Goal: Find specific fact: Find specific fact

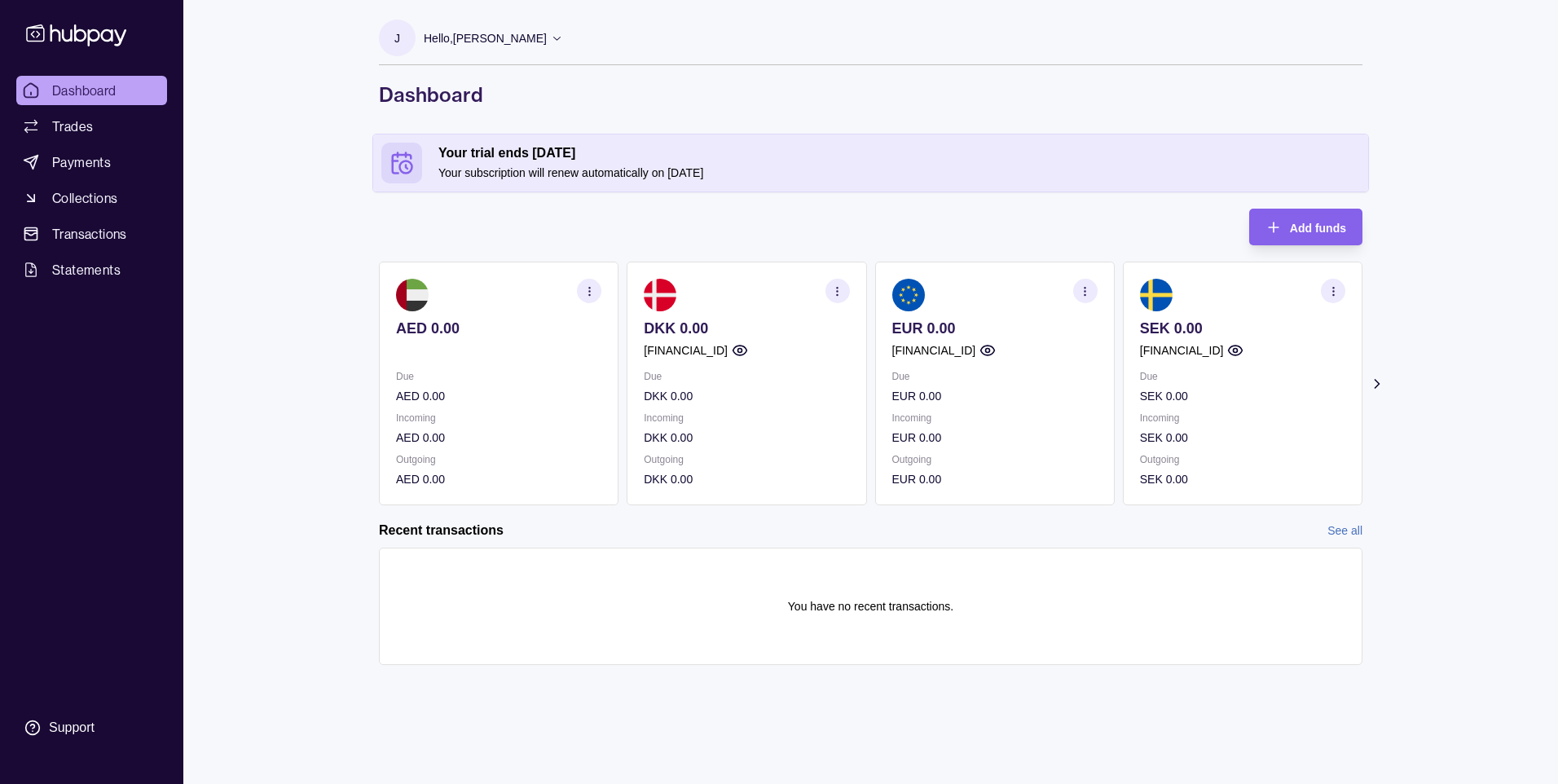
click at [1378, 383] on icon at bounding box center [1376, 383] width 4 height 8
click at [1085, 291] on circle "button" at bounding box center [1084, 290] width 1 height 1
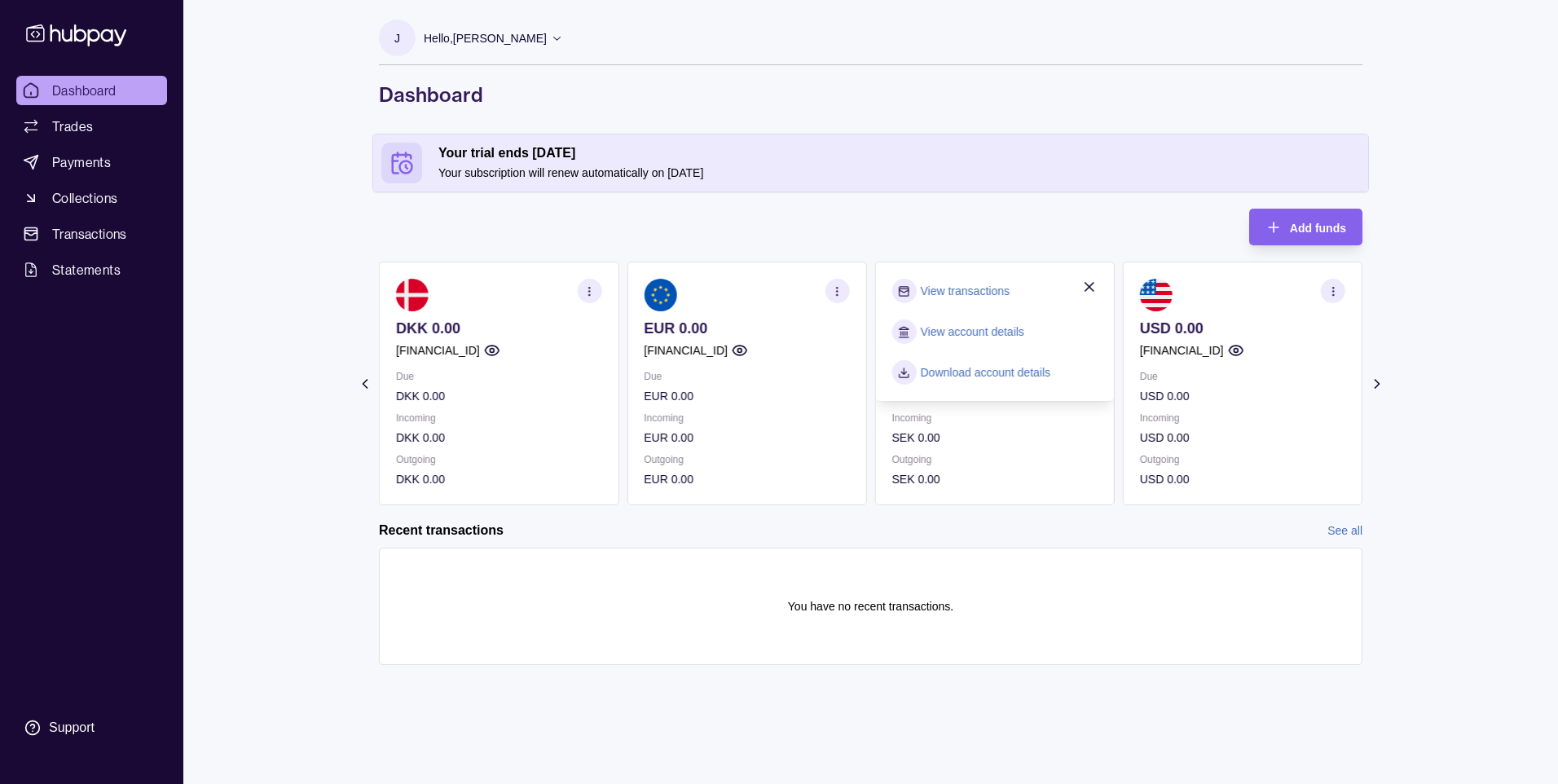
click at [948, 333] on link "View account details" at bounding box center [972, 332] width 104 height 18
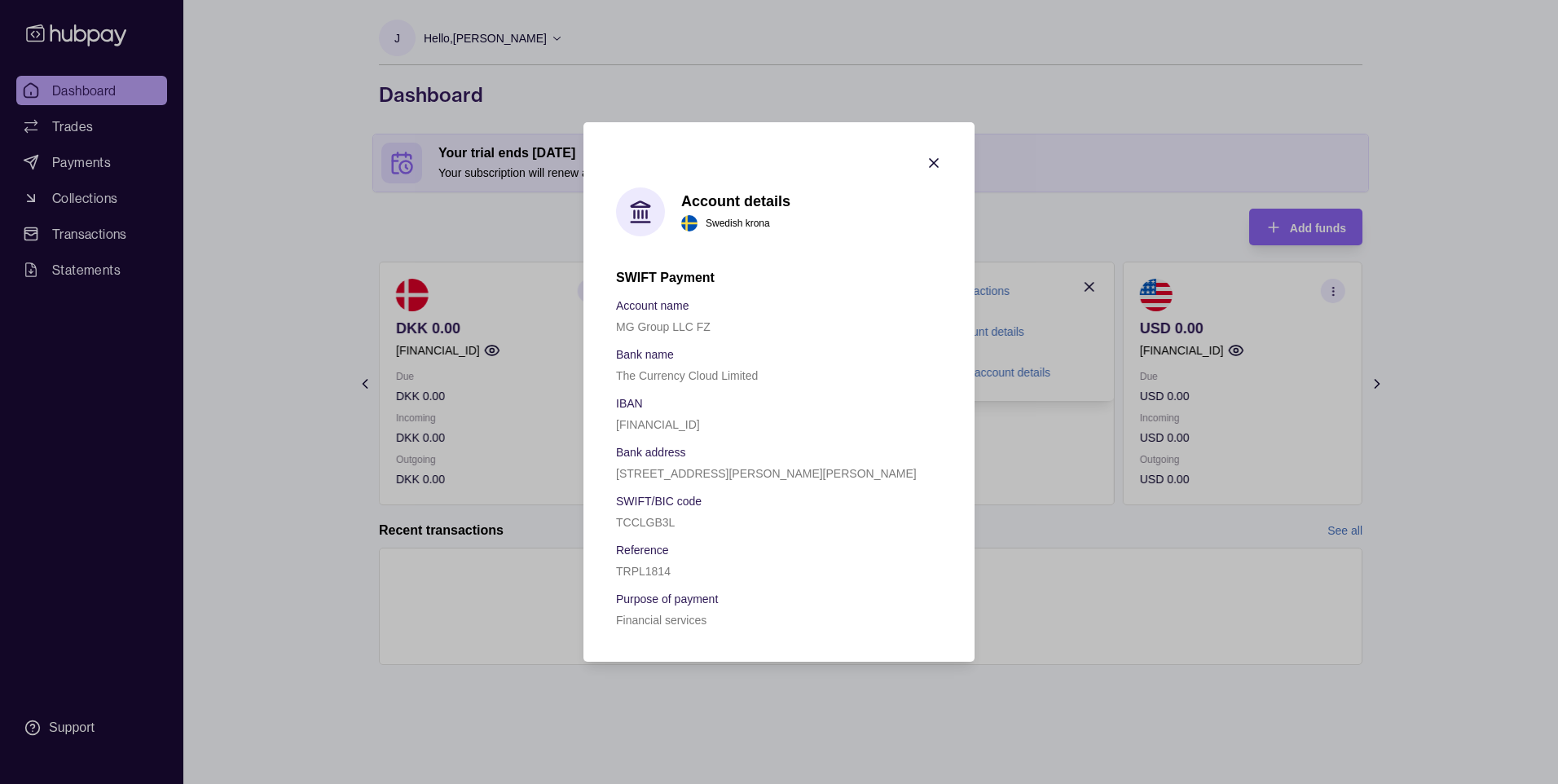
click at [928, 159] on icon "button" at bounding box center [934, 163] width 16 height 16
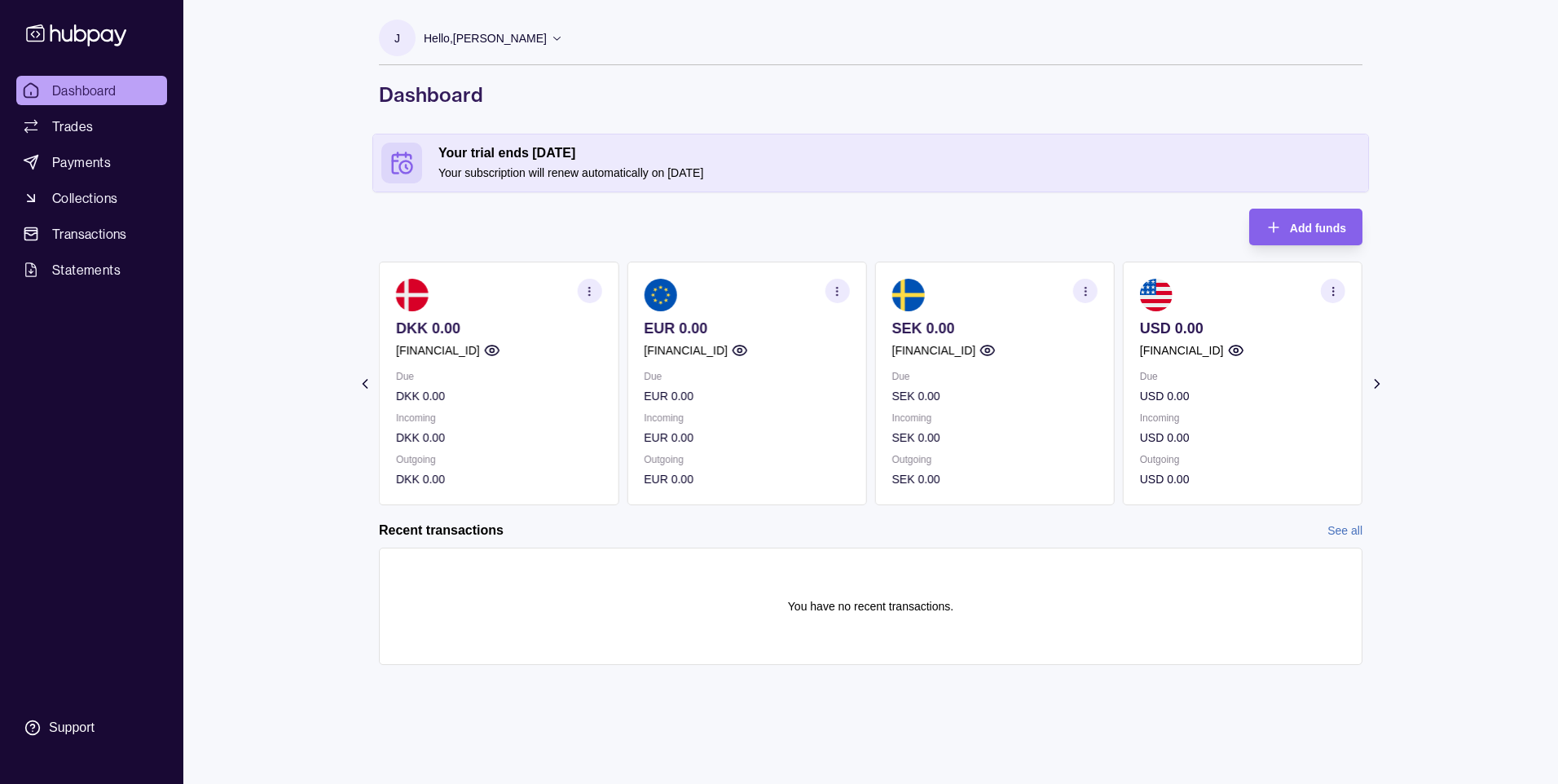
click at [1244, 347] on icon "button" at bounding box center [1236, 351] width 16 height 16
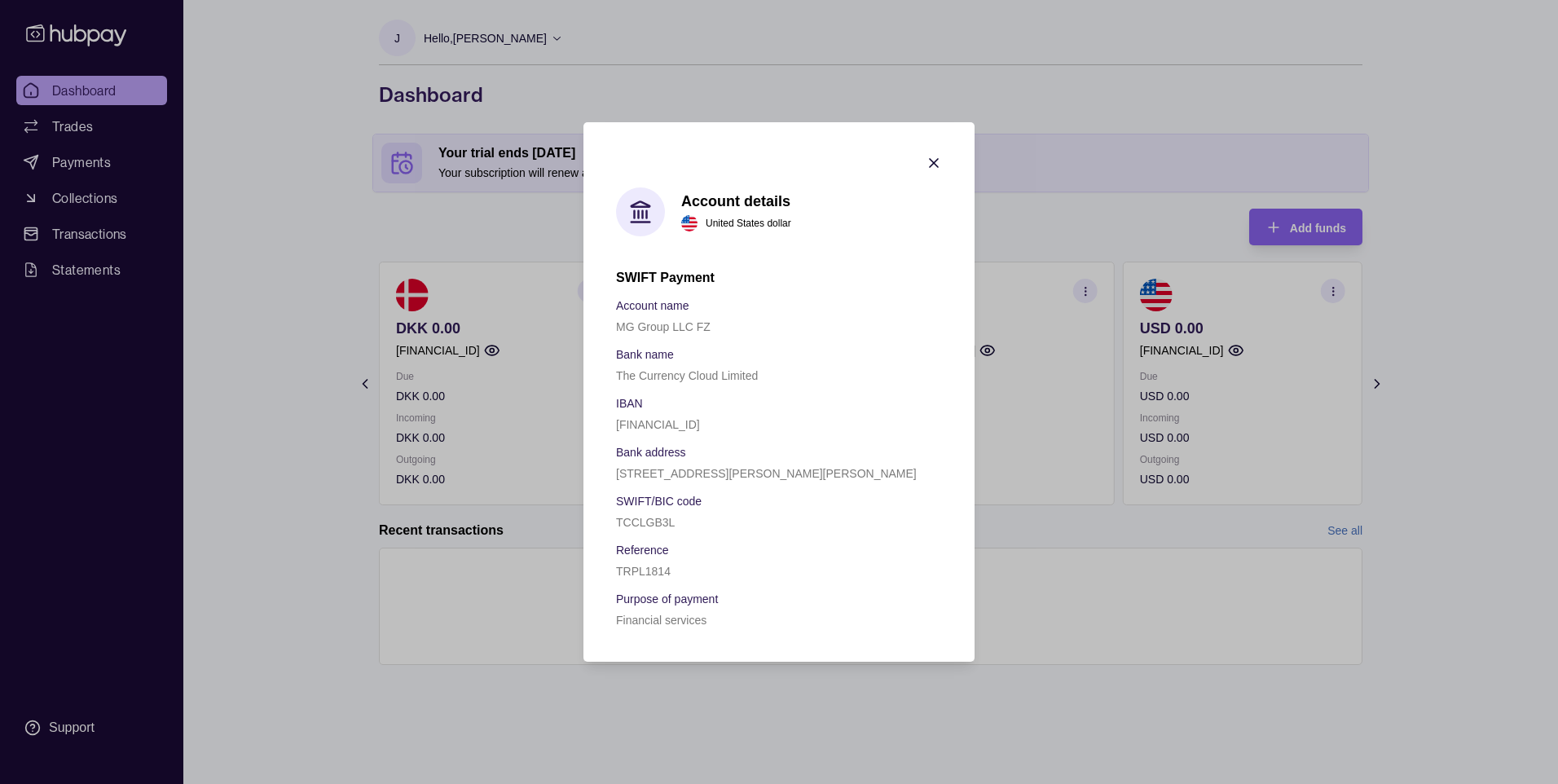
click at [932, 164] on icon "button" at bounding box center [934, 163] width 8 height 8
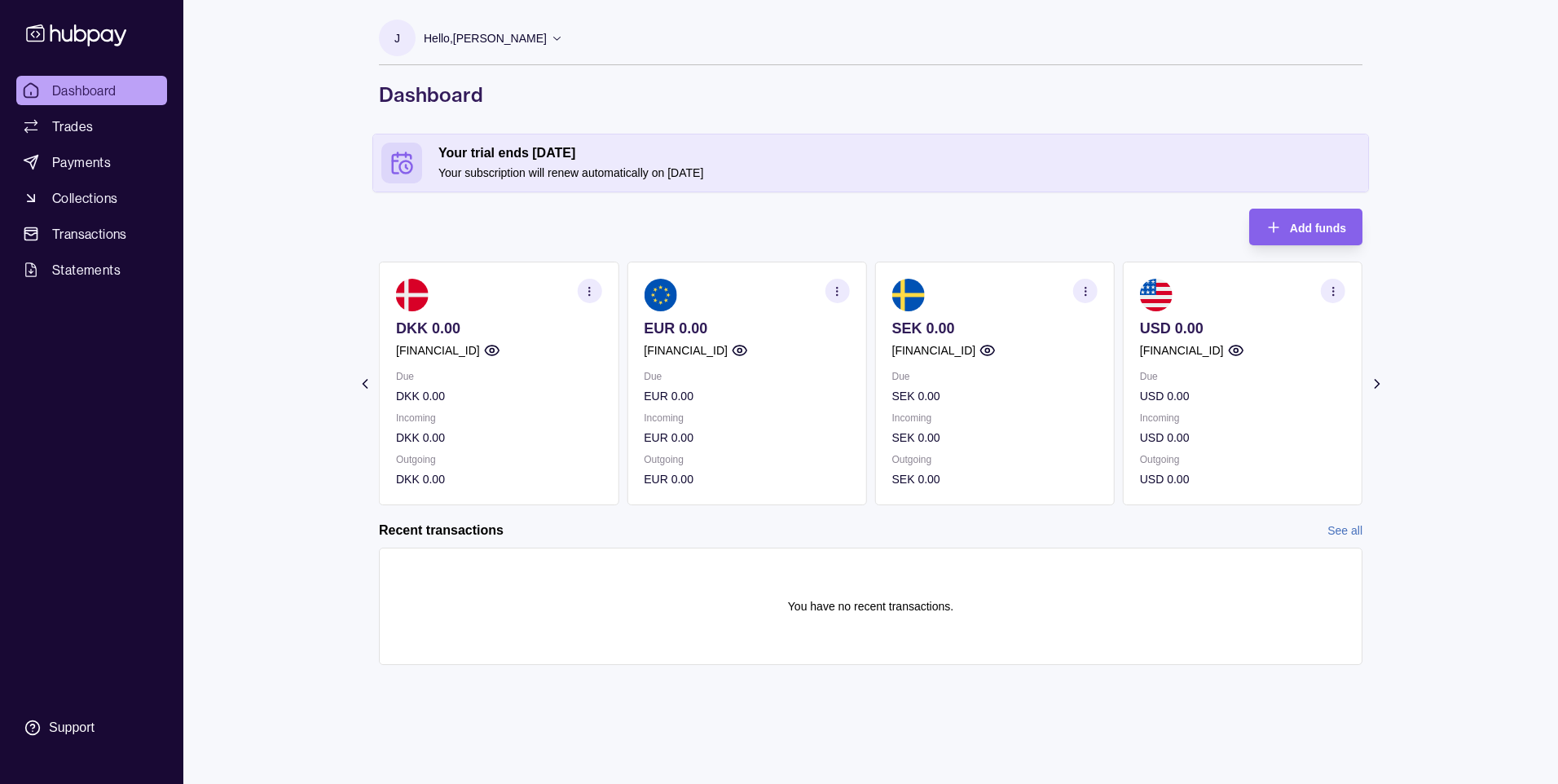
click at [363, 383] on icon at bounding box center [364, 383] width 4 height 8
click at [1379, 383] on icon at bounding box center [1377, 383] width 16 height 16
click at [1244, 350] on icon "button" at bounding box center [1236, 351] width 16 height 16
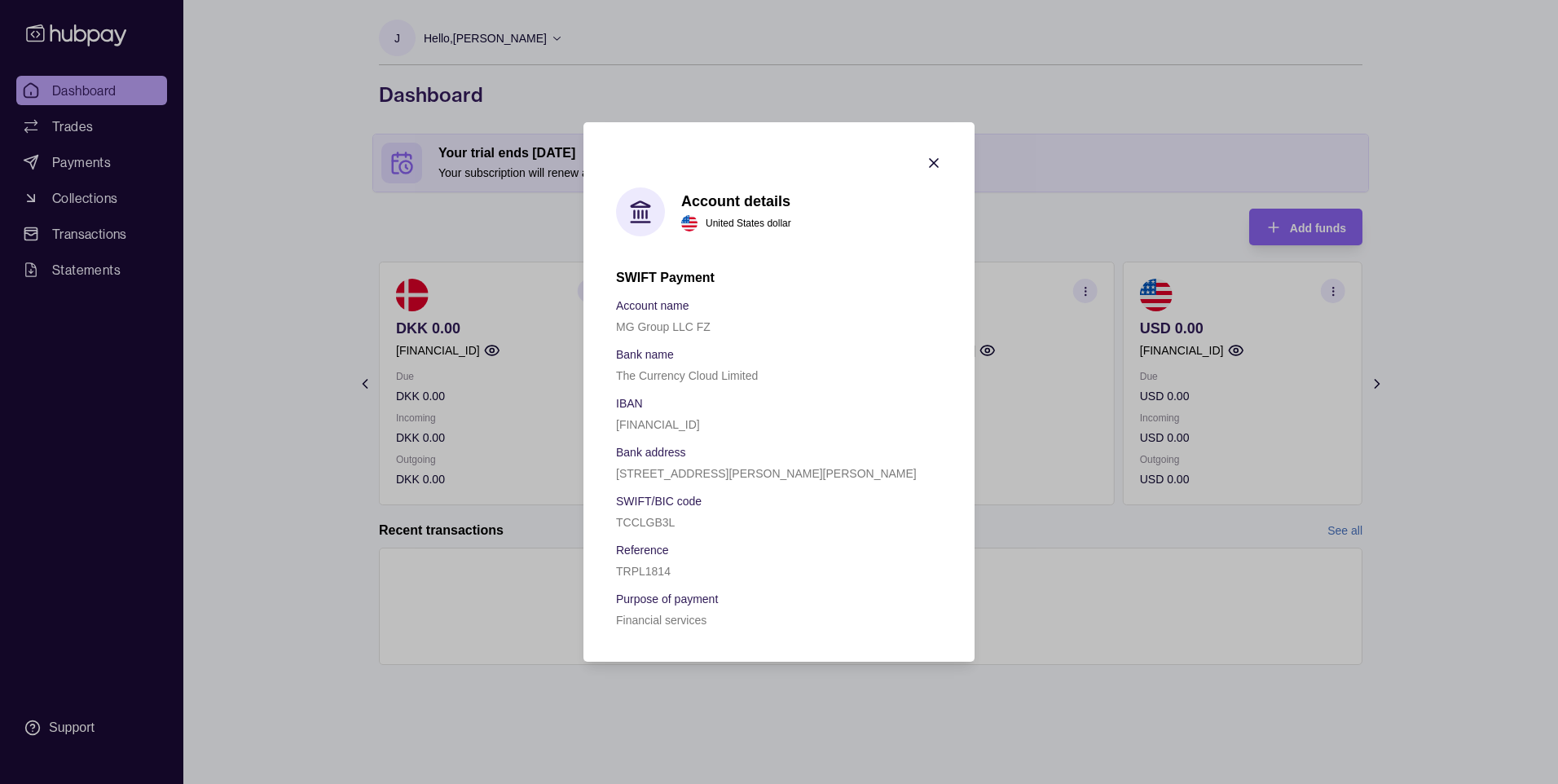
click at [935, 161] on icon "button" at bounding box center [934, 163] width 8 height 8
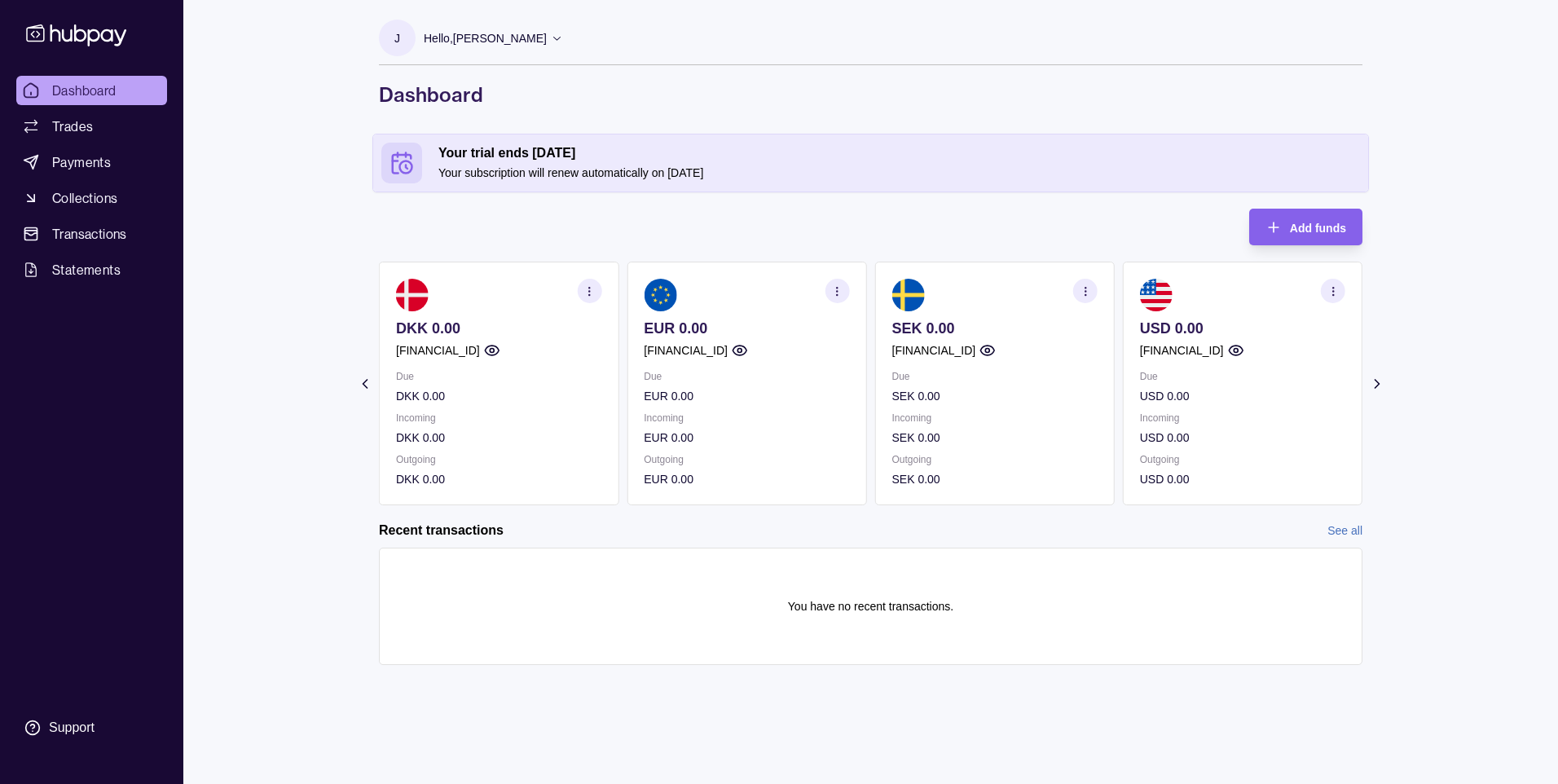
click at [837, 291] on circle "button" at bounding box center [837, 290] width 1 height 1
click at [713, 332] on link "View account details" at bounding box center [724, 332] width 104 height 18
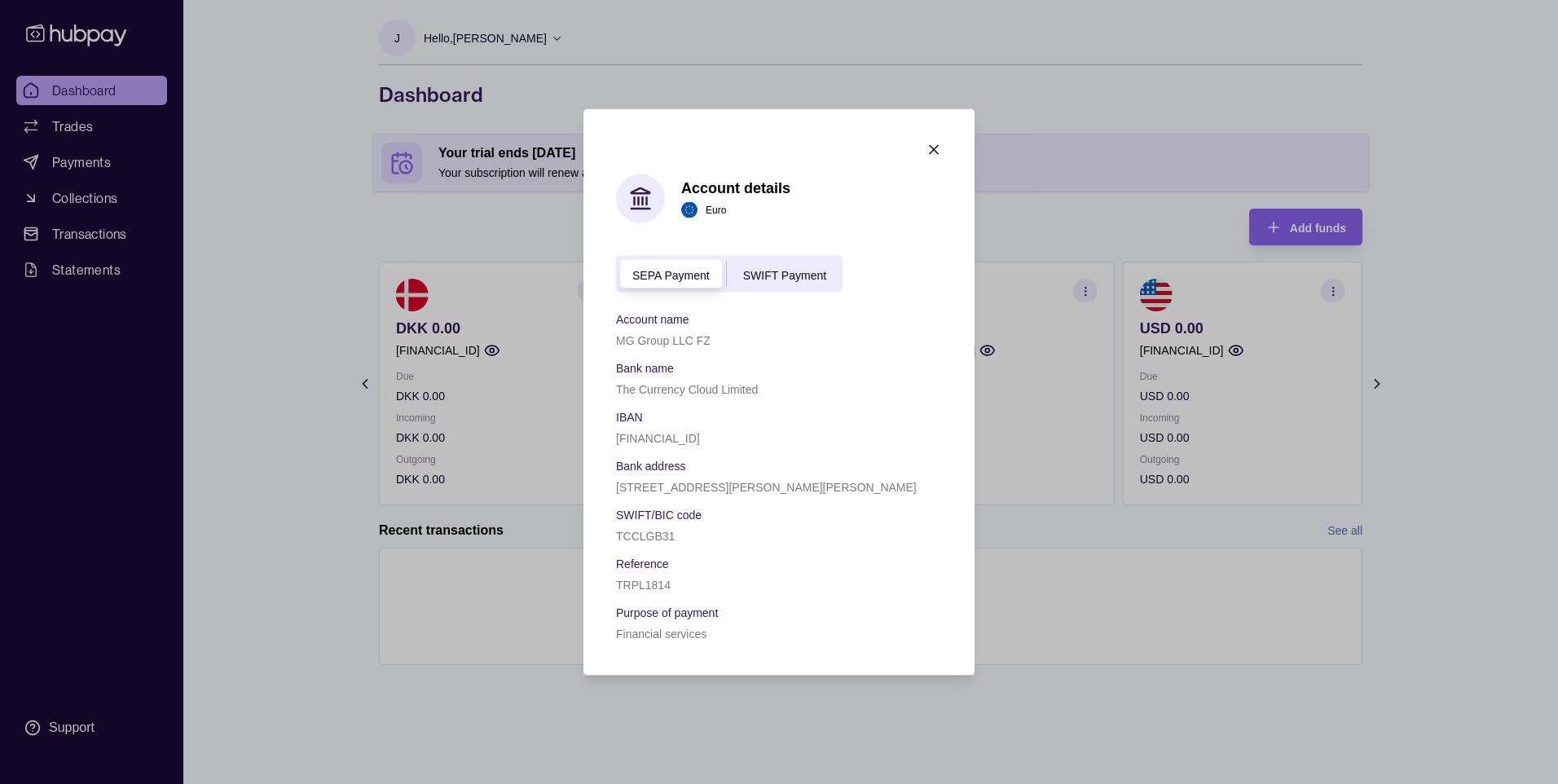
click at [773, 276] on span "SWIFT Payment" at bounding box center [785, 275] width 83 height 13
click at [652, 272] on span "SEPA Payment" at bounding box center [671, 275] width 78 height 13
click at [767, 276] on span "SWIFT Payment" at bounding box center [785, 275] width 83 height 13
click at [675, 273] on span "SEPA Payment" at bounding box center [671, 275] width 78 height 13
click at [766, 270] on span "SWIFT Payment" at bounding box center [785, 275] width 83 height 13
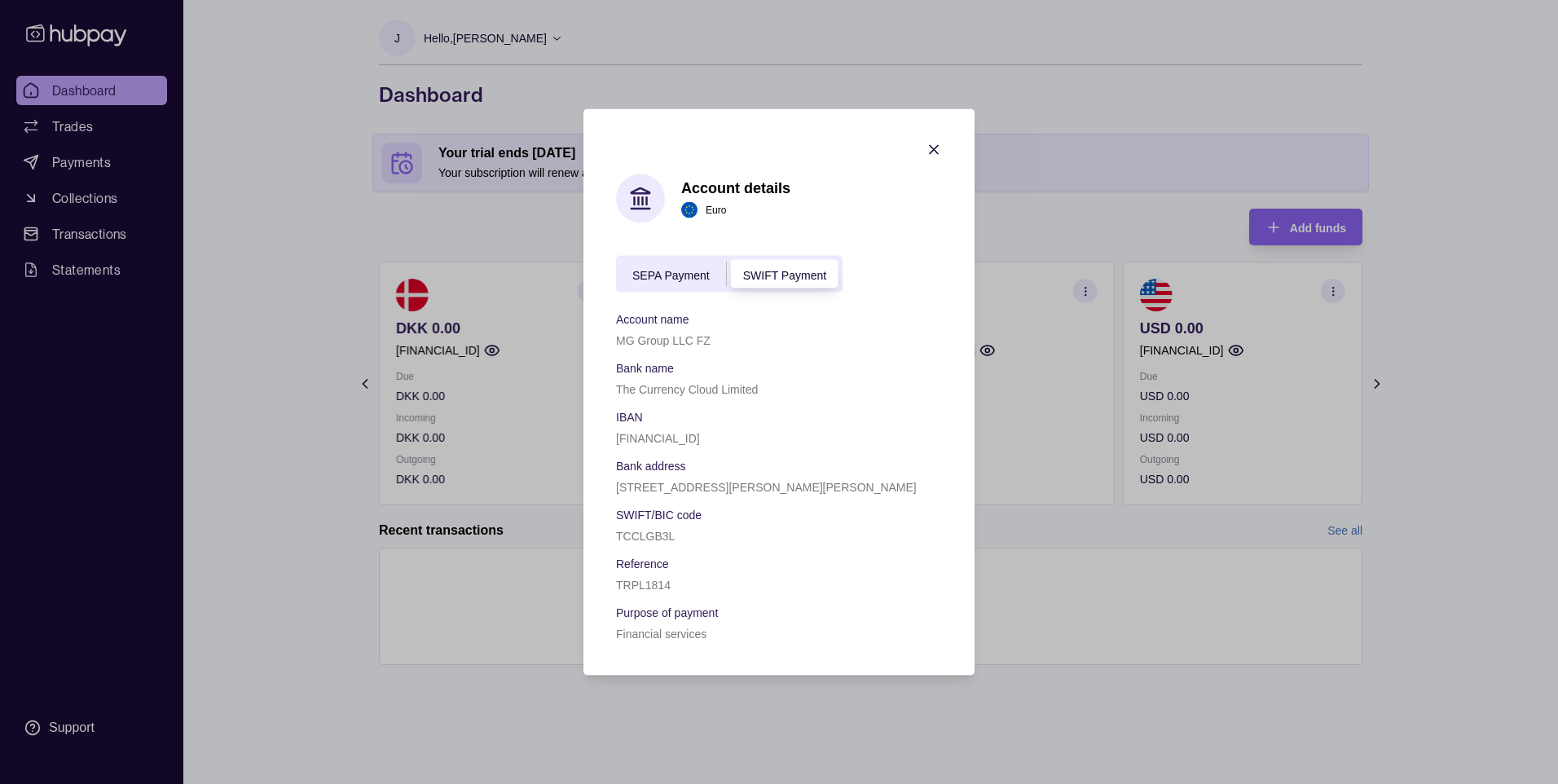
click at [790, 274] on span "SWIFT Payment" at bounding box center [785, 275] width 83 height 13
click at [792, 274] on span "SWIFT Payment" at bounding box center [785, 275] width 83 height 13
click at [792, 273] on span "SWIFT Payment" at bounding box center [785, 275] width 83 height 13
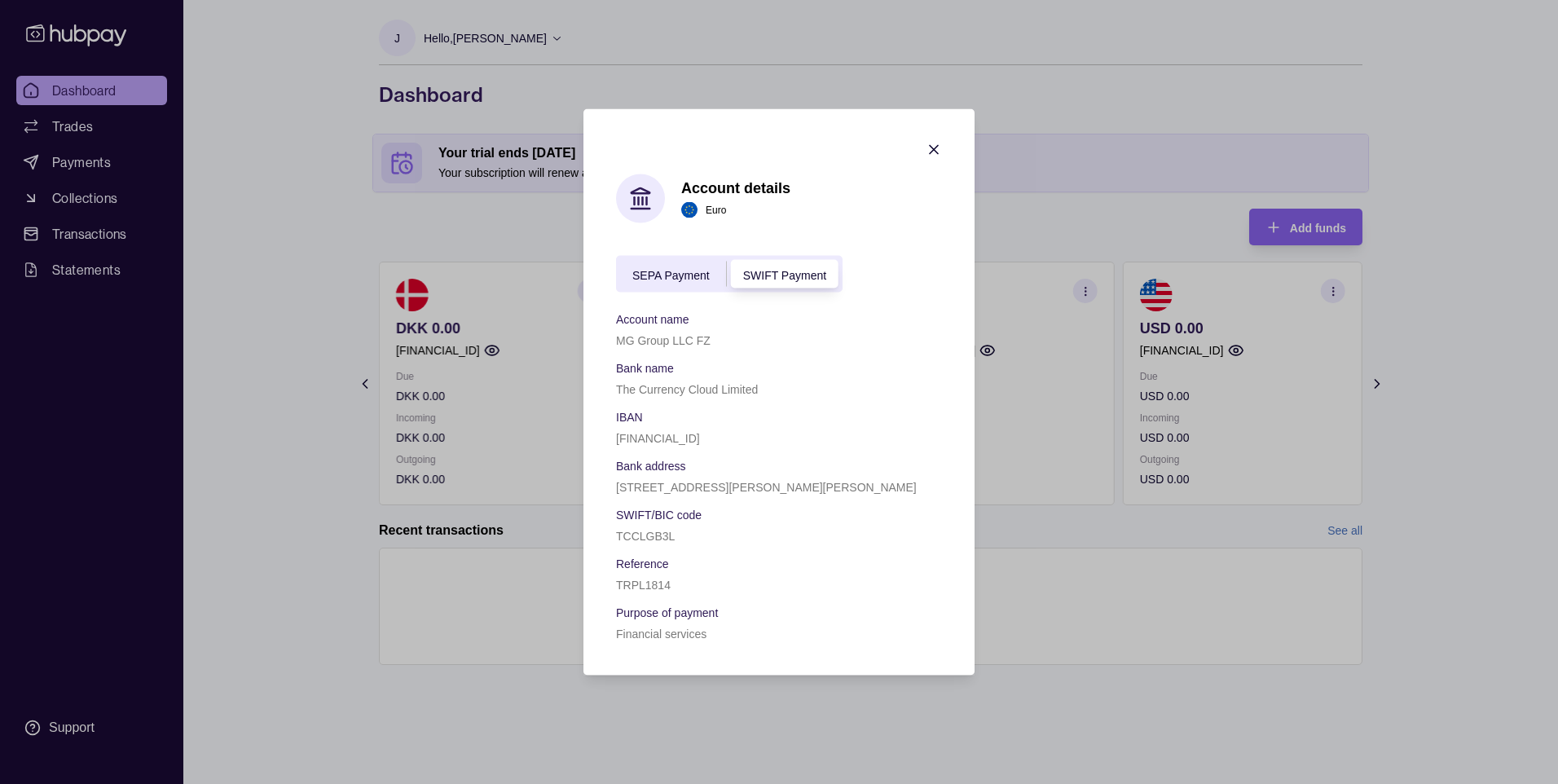
click at [792, 273] on span "SWIFT Payment" at bounding box center [785, 275] width 83 height 13
click at [933, 146] on icon "button" at bounding box center [934, 150] width 16 height 16
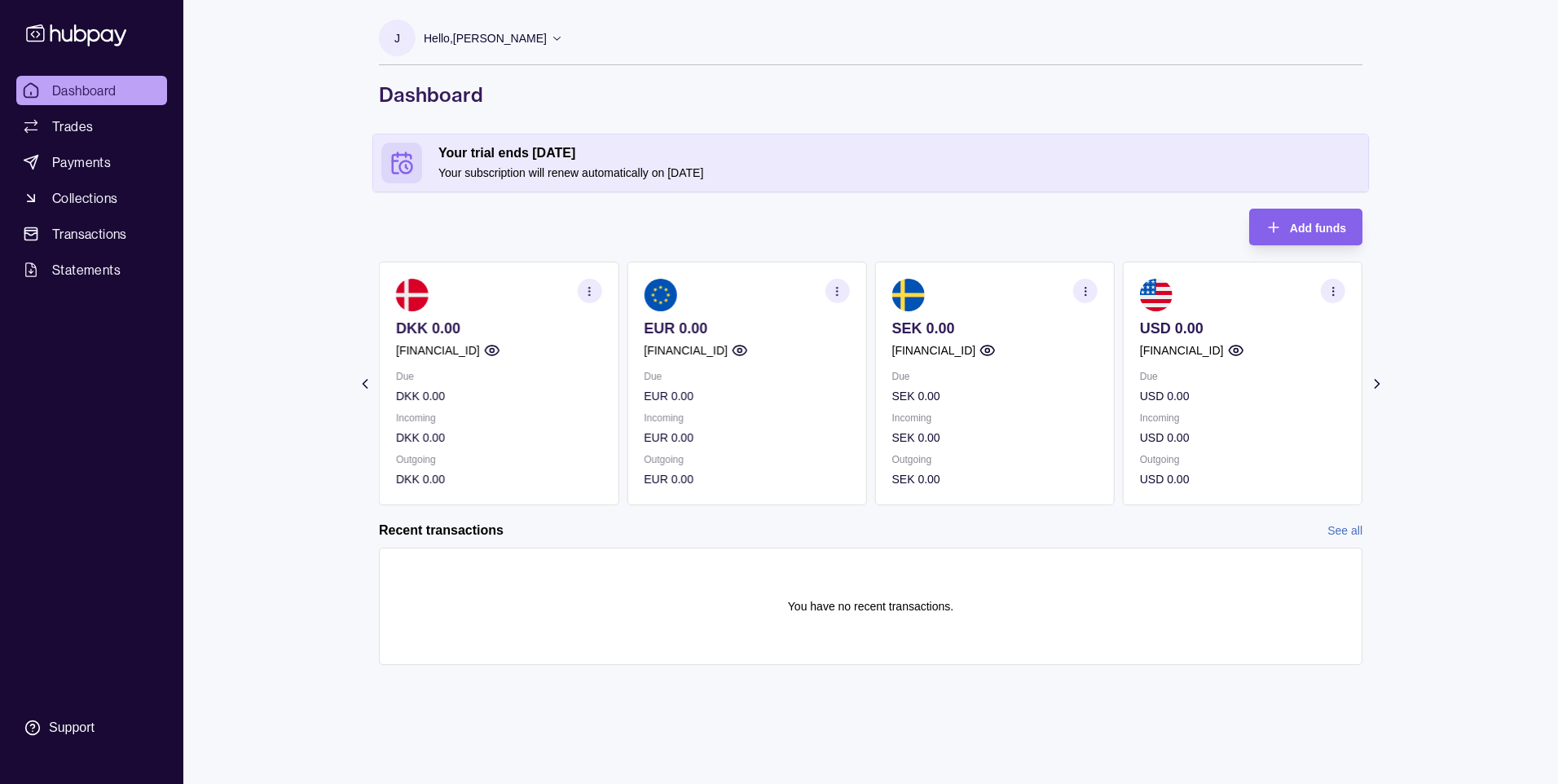
click at [748, 348] on icon "button" at bounding box center [740, 351] width 16 height 16
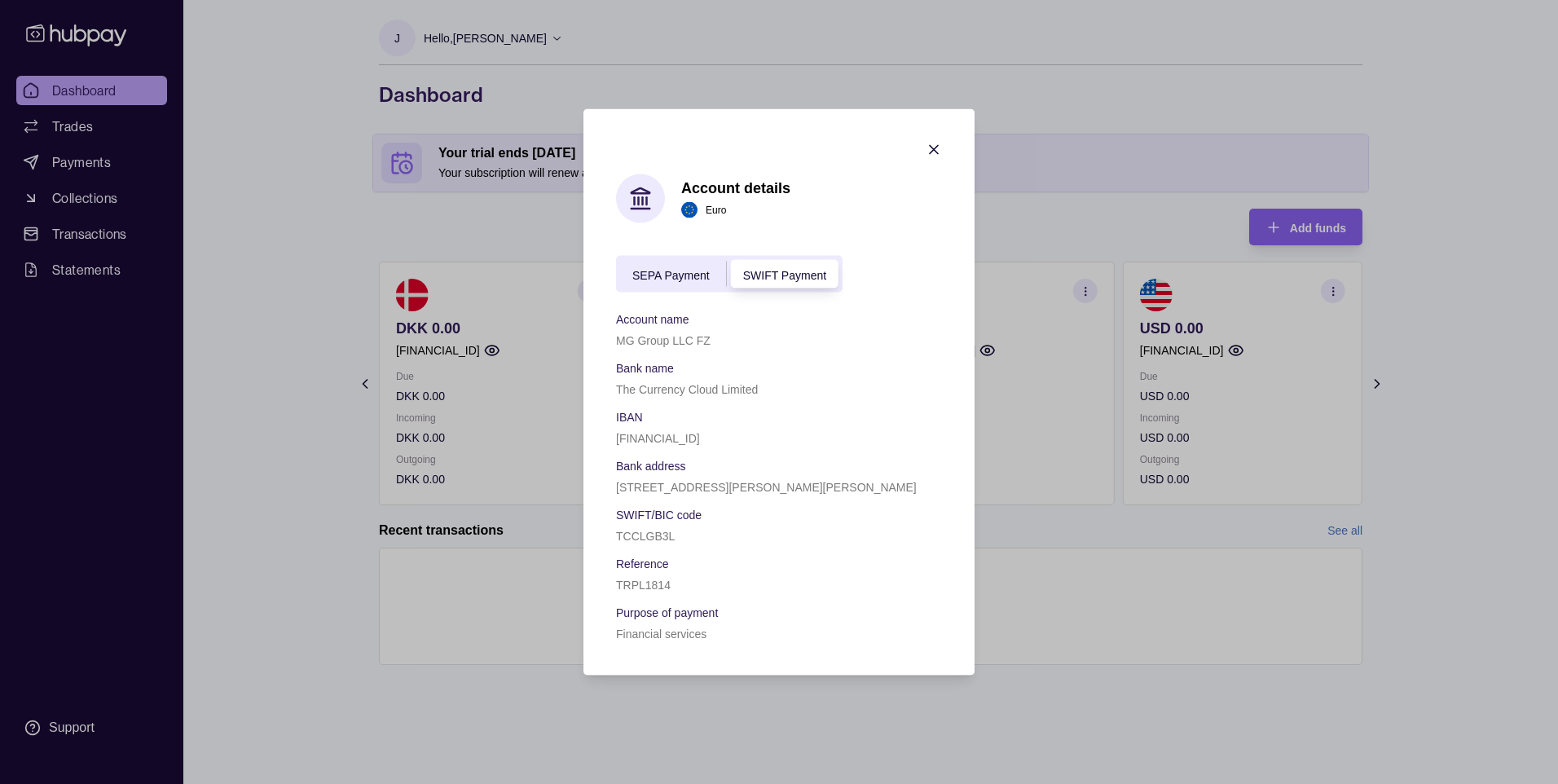
click at [931, 148] on icon "button" at bounding box center [934, 150] width 16 height 16
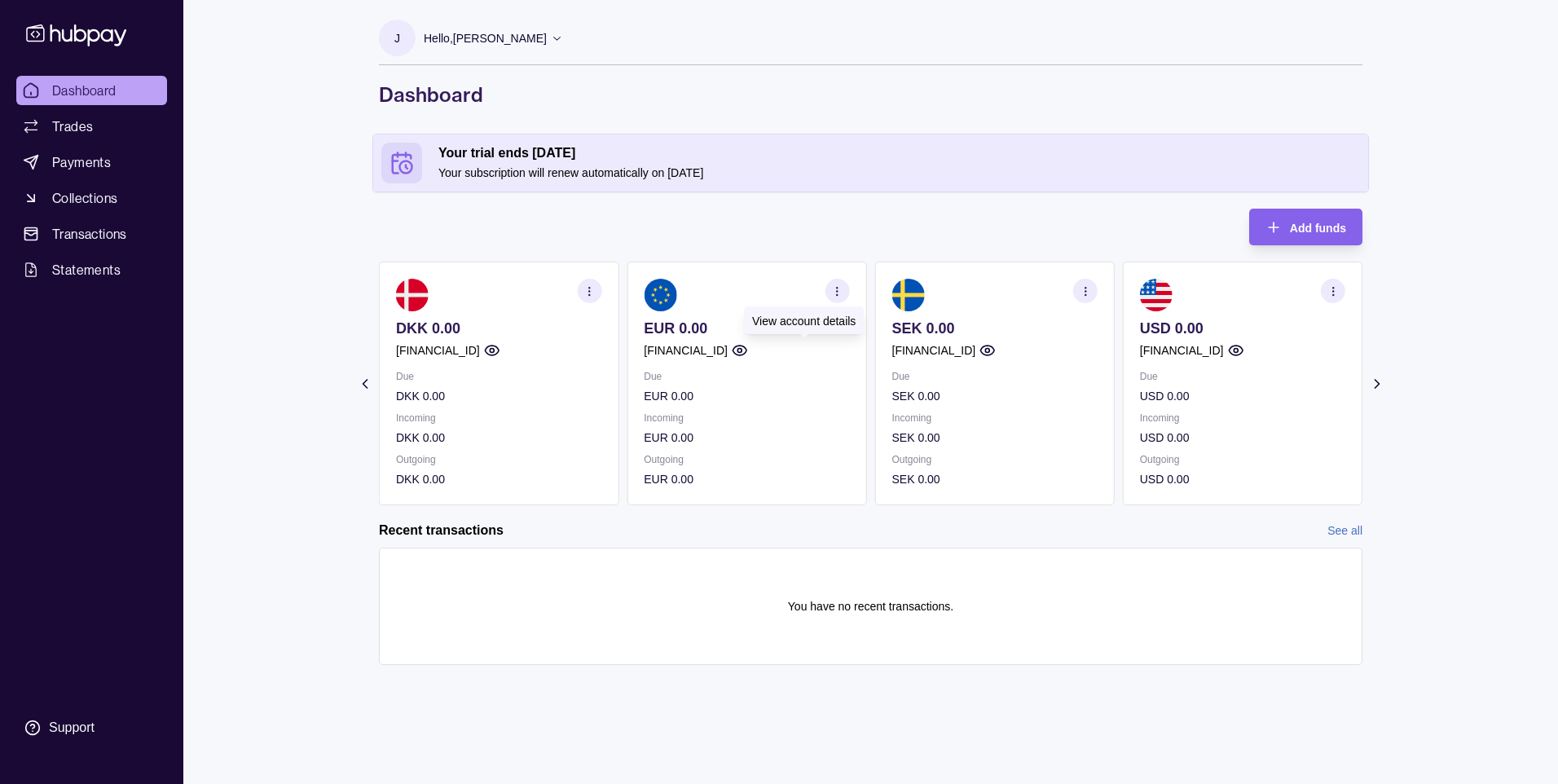
click at [748, 350] on icon "button" at bounding box center [740, 351] width 16 height 16
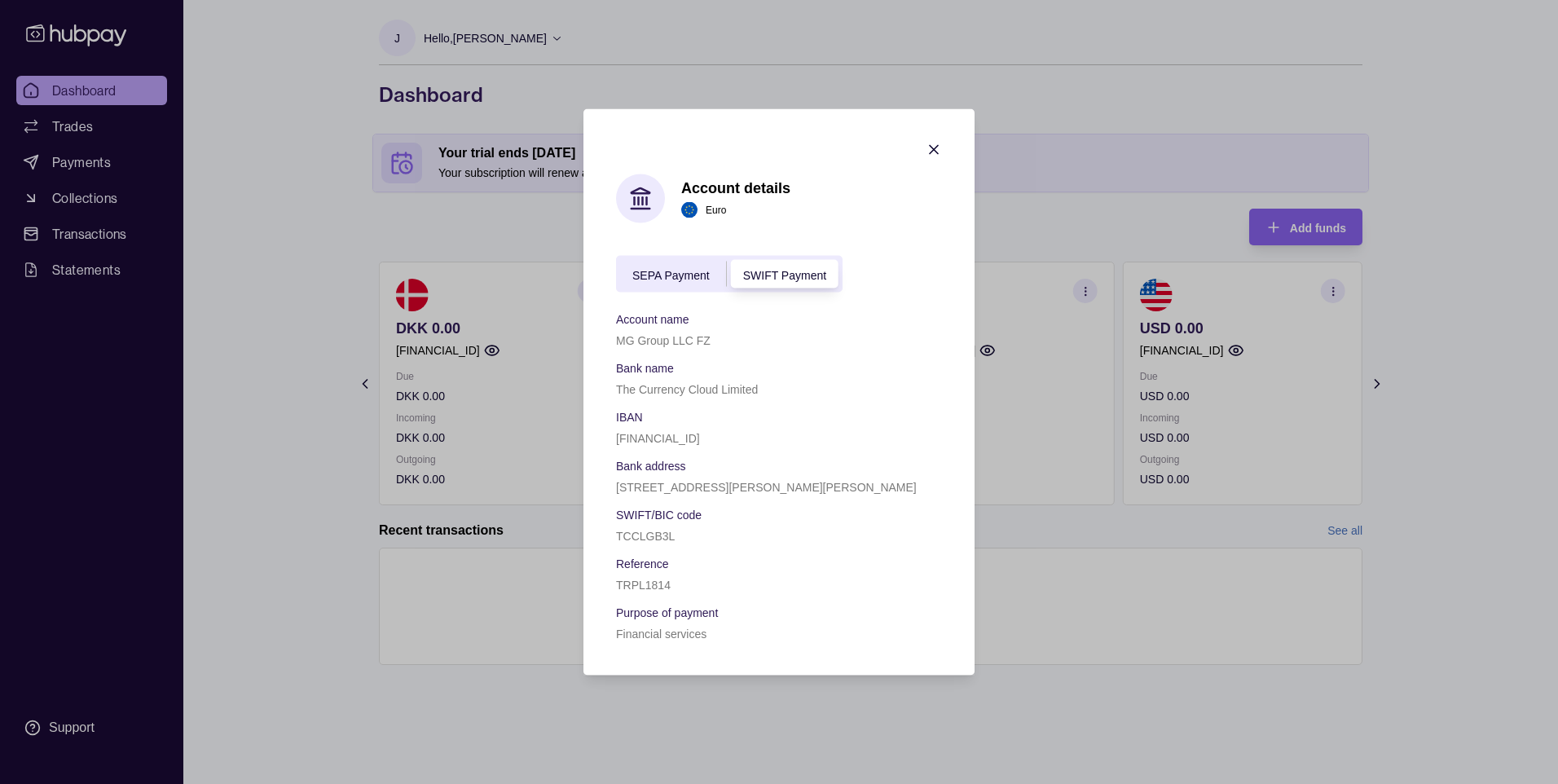
click at [688, 271] on span "SEPA Payment" at bounding box center [671, 275] width 78 height 13
click at [941, 146] on icon "button" at bounding box center [934, 150] width 16 height 16
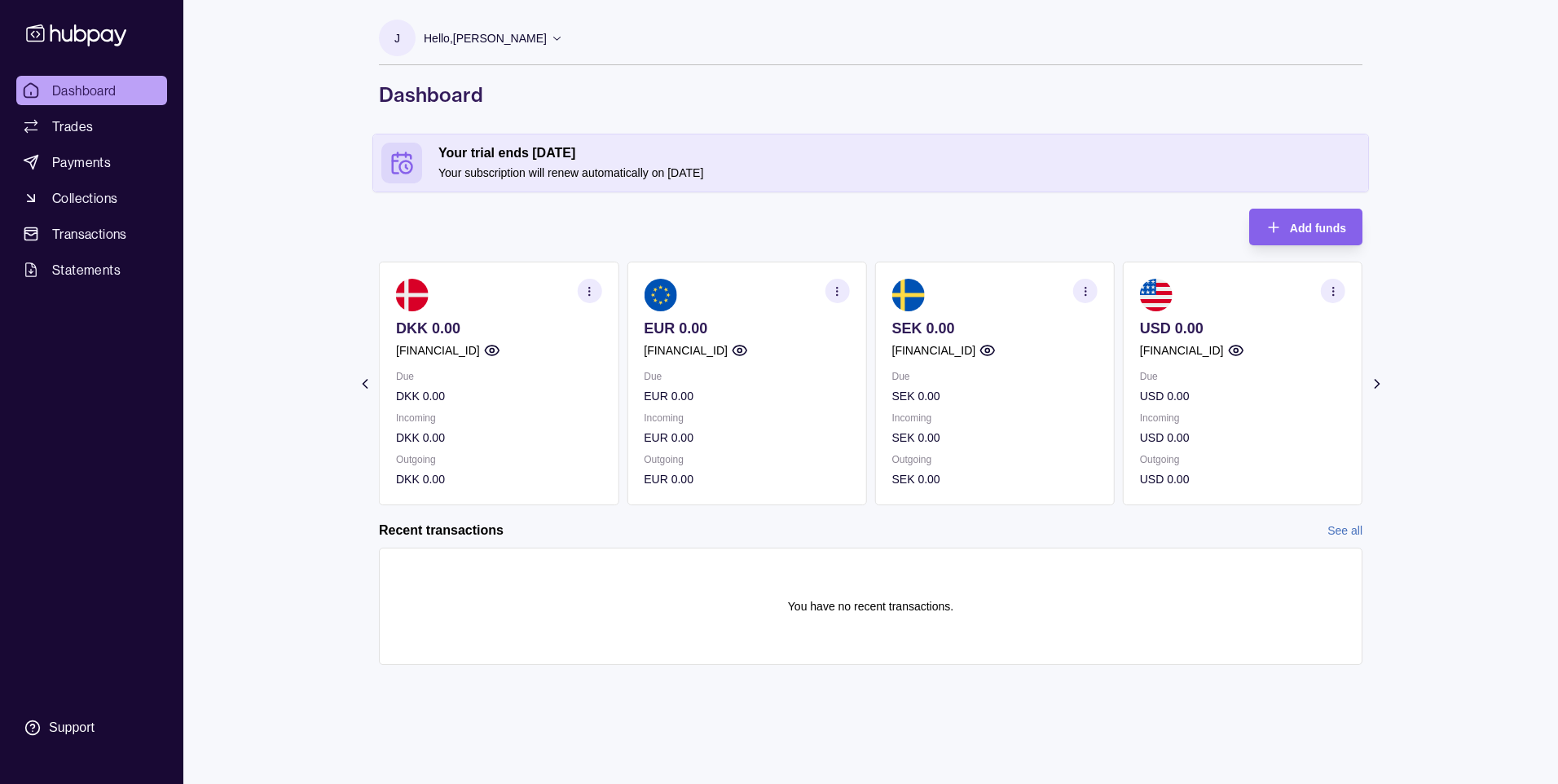
click at [1086, 293] on icon "button" at bounding box center [1084, 291] width 12 height 12
click at [967, 285] on link "View transactions" at bounding box center [965, 291] width 89 height 18
click at [1084, 293] on icon "button" at bounding box center [1084, 291] width 12 height 12
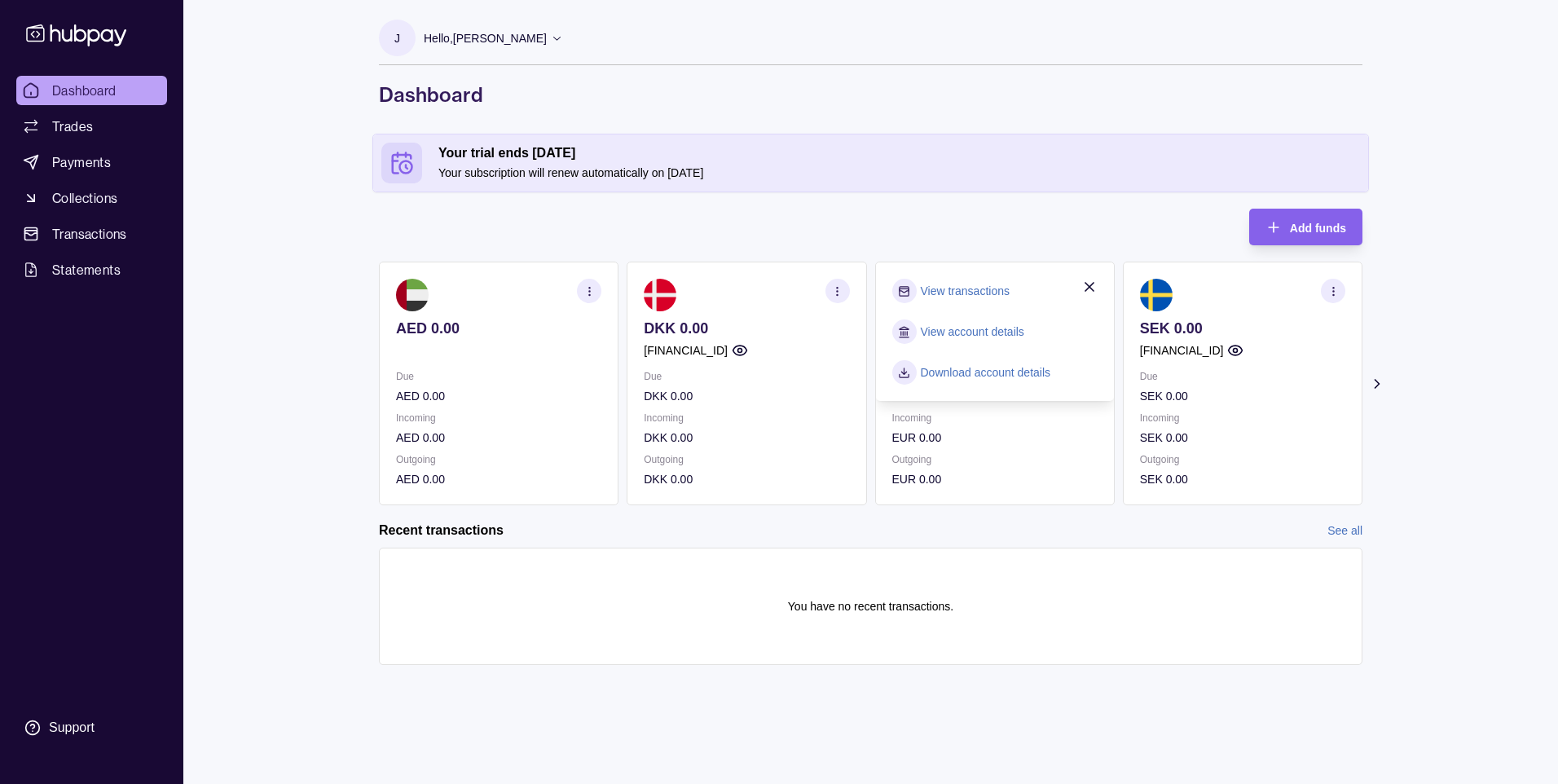
click at [977, 333] on link "View account details" at bounding box center [972, 332] width 104 height 18
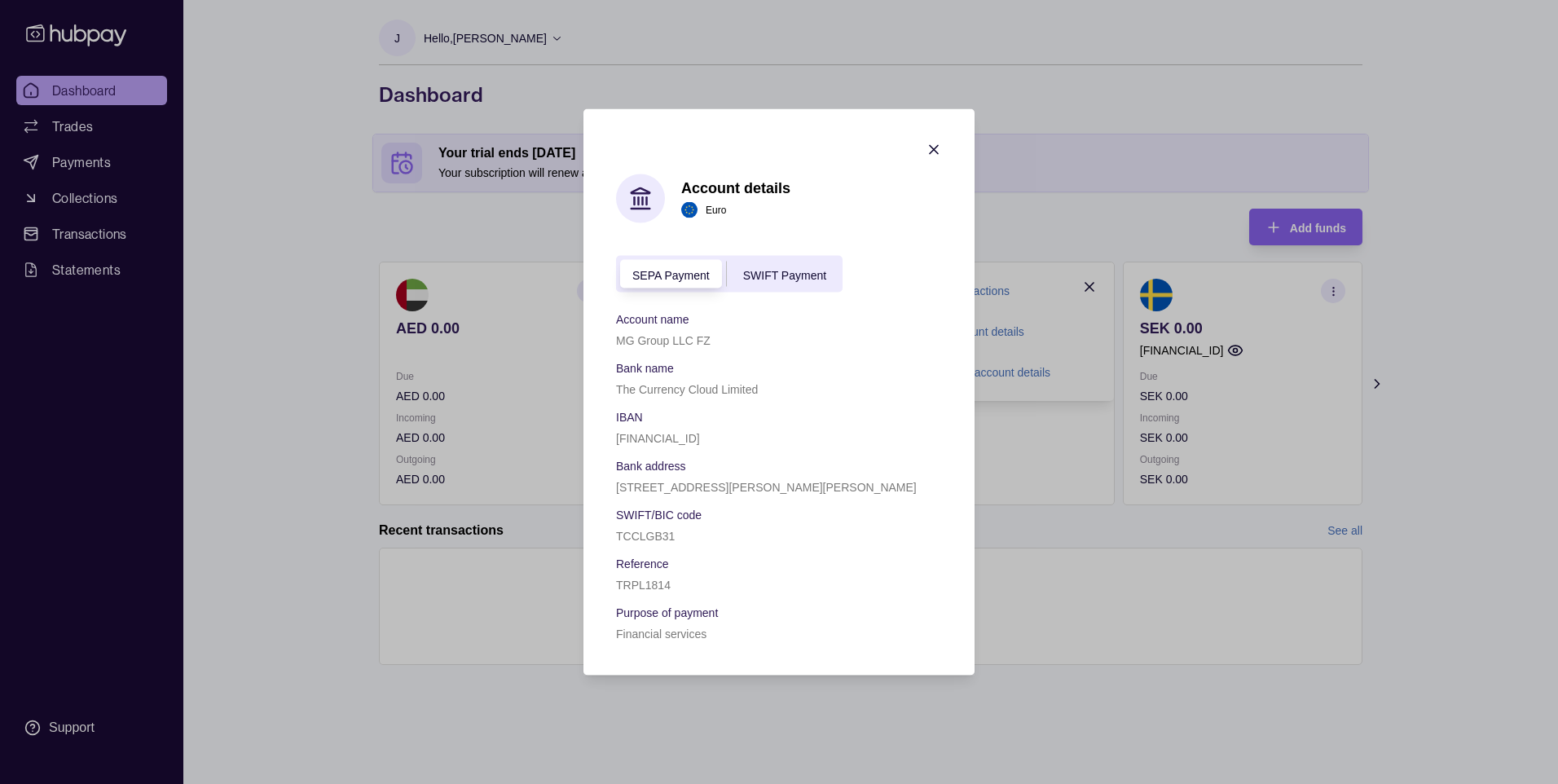
click at [782, 271] on span "SWIFT Payment" at bounding box center [785, 275] width 83 height 13
click at [676, 273] on span "SEPA Payment" at bounding box center [671, 275] width 78 height 13
click at [771, 269] on span "SWIFT Payment" at bounding box center [785, 275] width 83 height 13
click at [675, 588] on div "TRPL1814" at bounding box center [779, 585] width 326 height 20
drag, startPoint x: 674, startPoint y: 589, endPoint x: 665, endPoint y: 588, distance: 9.1
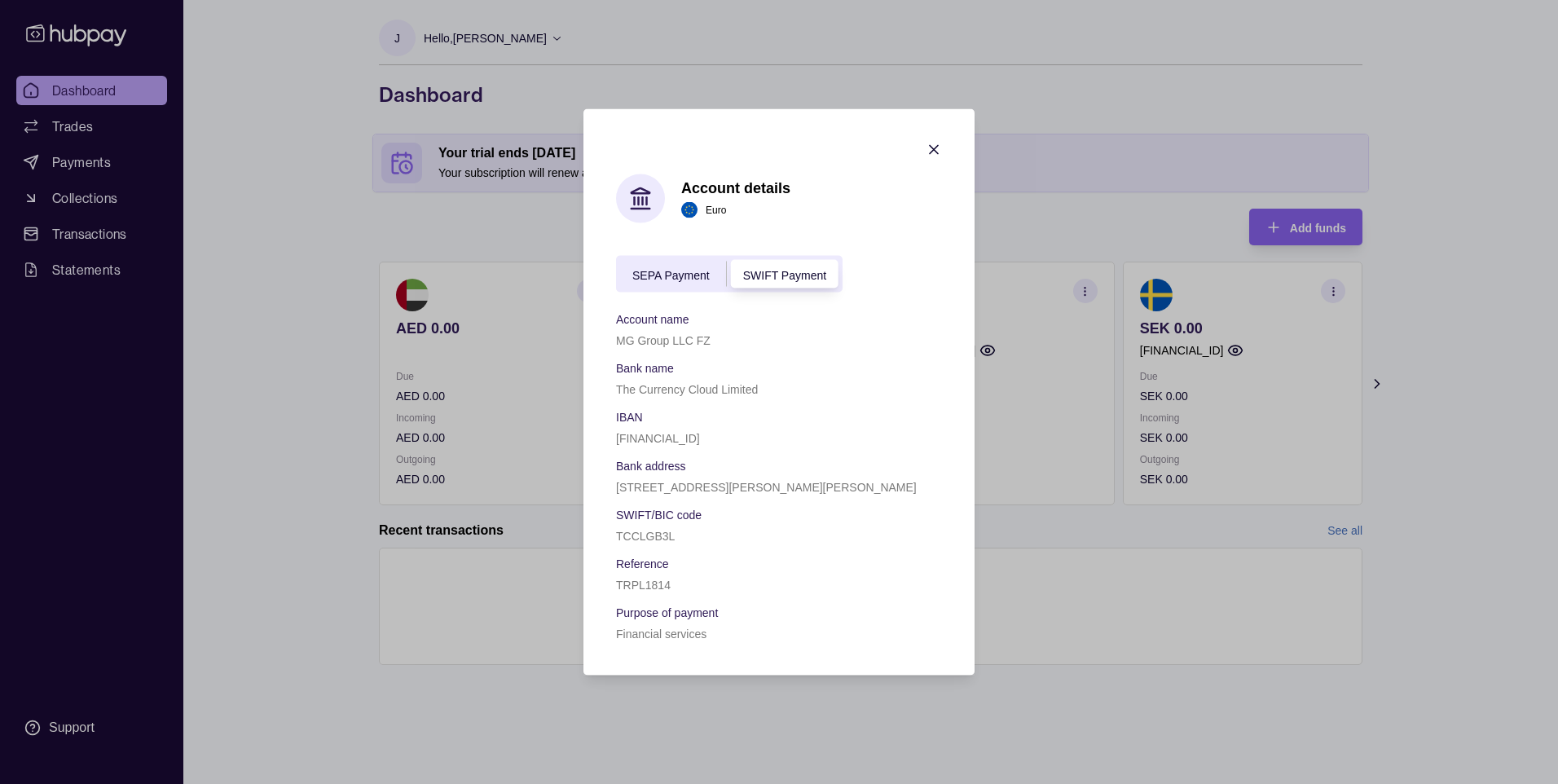
click at [666, 589] on div "TRPL1814" at bounding box center [779, 585] width 326 height 20
drag, startPoint x: 665, startPoint y: 588, endPoint x: 648, endPoint y: 585, distance: 17.3
copy p "TRPL1814"
drag, startPoint x: 770, startPoint y: 435, endPoint x: 593, endPoint y: 440, distance: 177.1
click at [593, 440] on section "Account details Euro SEPA Payment SWIFT Payment Account name MG Group LLC FZ Ba…" at bounding box center [779, 392] width 391 height 567
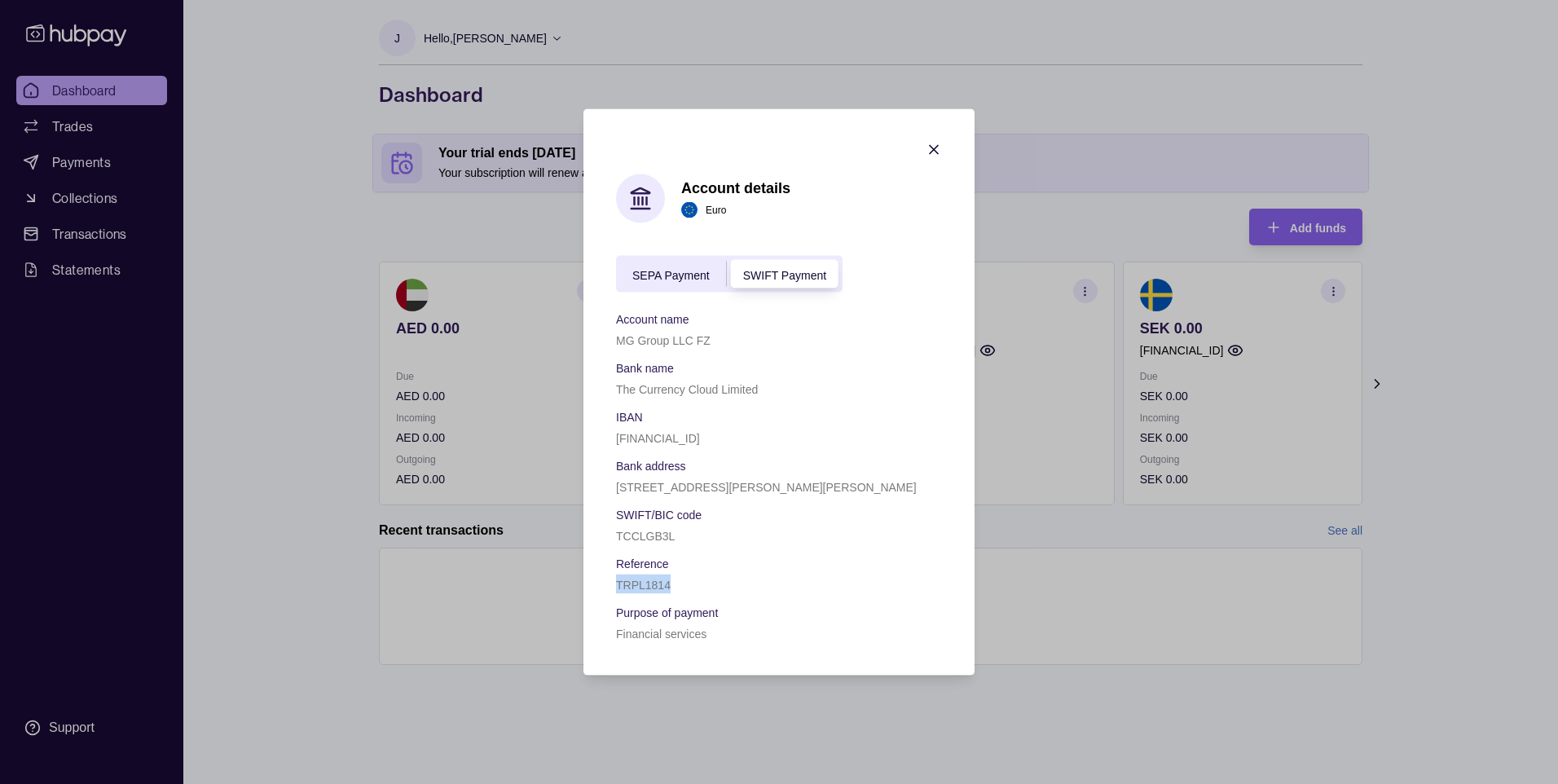
drag, startPoint x: 672, startPoint y: 583, endPoint x: 604, endPoint y: 586, distance: 68.1
click at [604, 586] on section "Account details Euro SEPA Payment SWIFT Payment Account name MG Group LLC FZ Ba…" at bounding box center [779, 392] width 391 height 567
drag, startPoint x: 604, startPoint y: 586, endPoint x: 647, endPoint y: 580, distance: 43.4
copy p "TRPL1814"
click at [927, 146] on icon "button" at bounding box center [934, 150] width 16 height 16
